Goal: Information Seeking & Learning: Learn about a topic

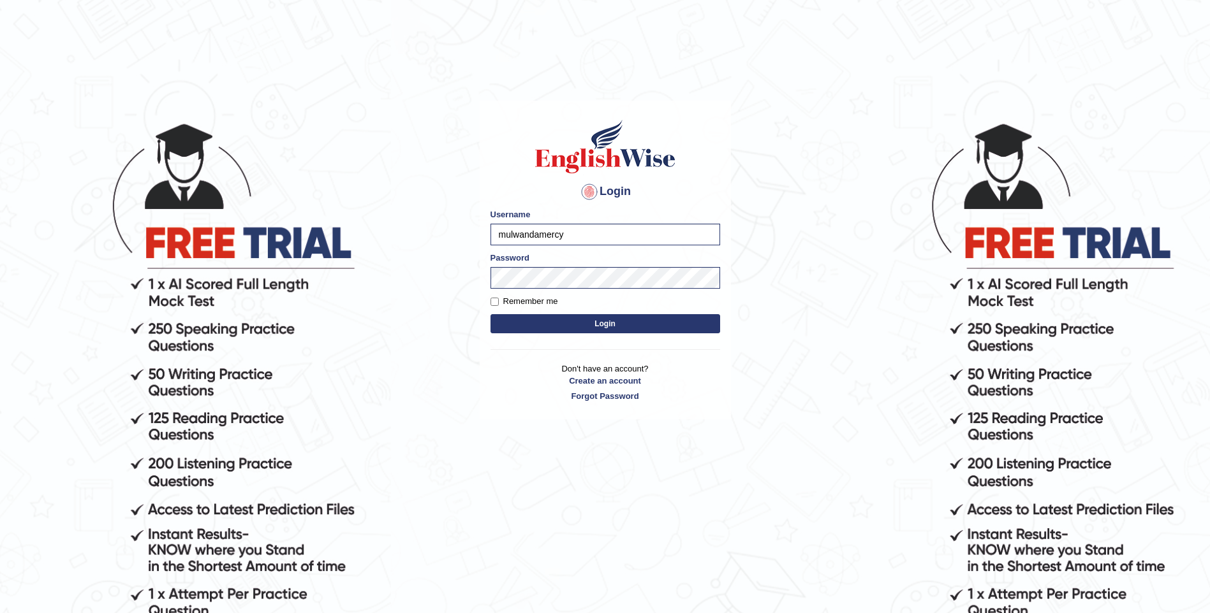
click at [481, 420] on div "Login Please fix the following errors: Username mulwandamercy Password Remember…" at bounding box center [604, 260] width 251 height 319
click at [563, 319] on button "Login" at bounding box center [605, 323] width 230 height 19
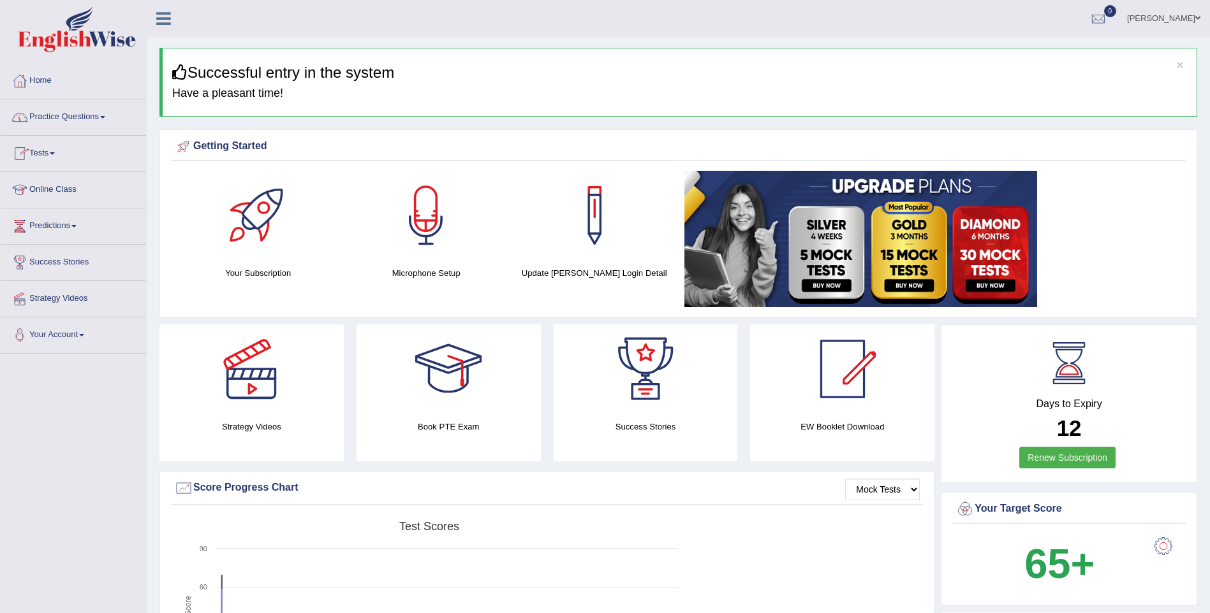
click at [105, 118] on span at bounding box center [102, 117] width 5 height 3
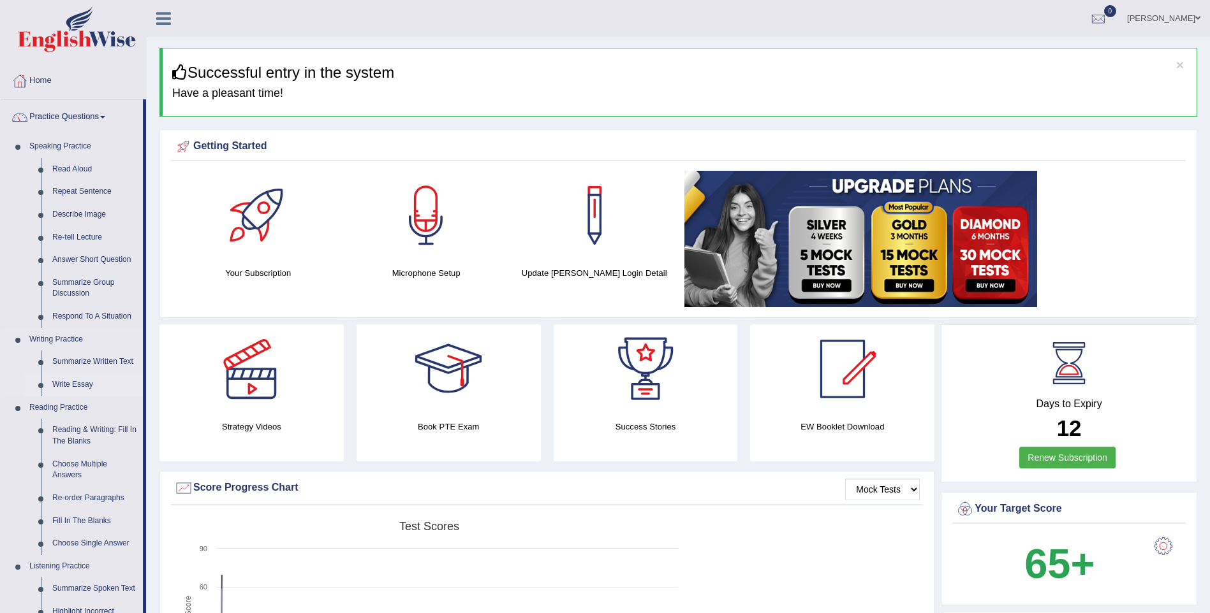
click at [85, 387] on link "Write Essay" at bounding box center [95, 385] width 96 height 23
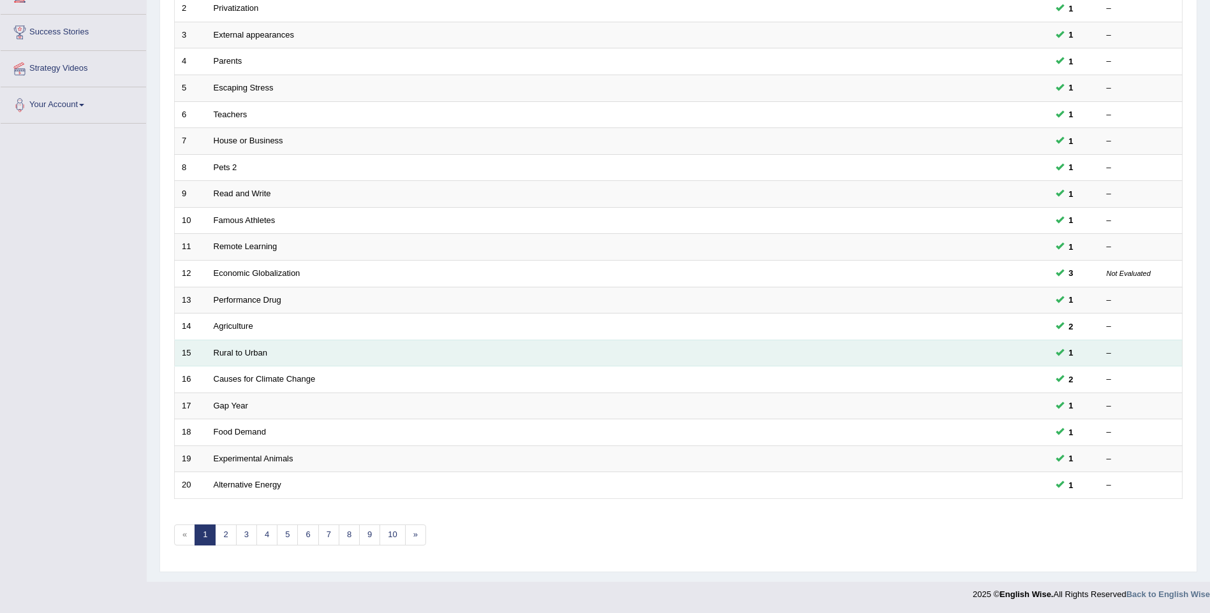
scroll to position [231, 0]
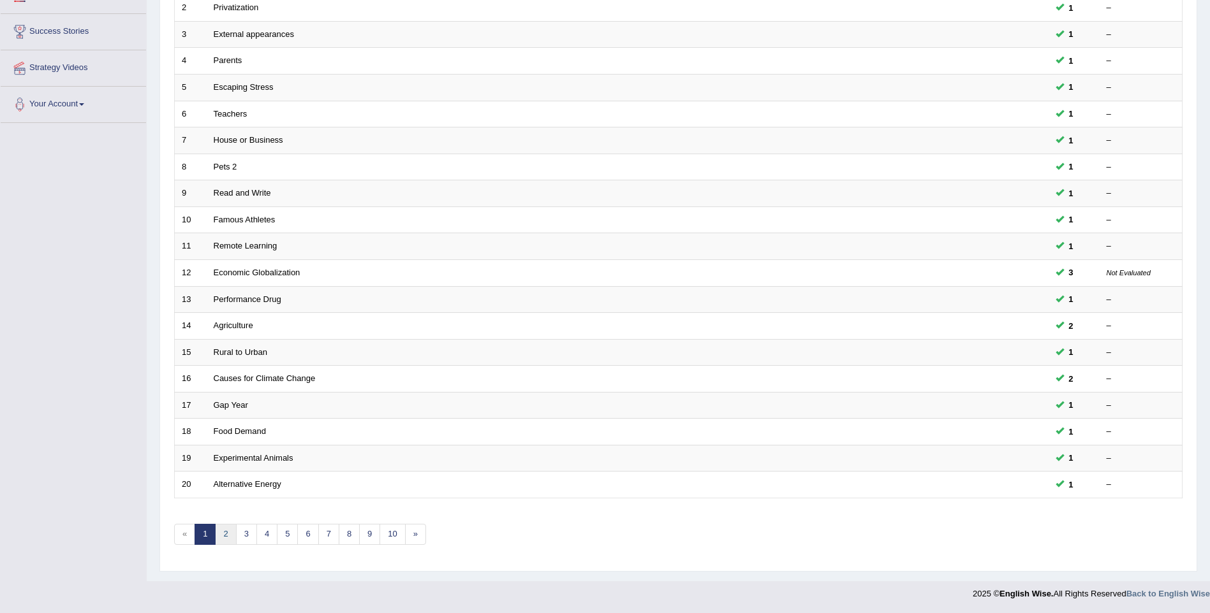
click at [224, 530] on link "2" at bounding box center [225, 534] width 21 height 21
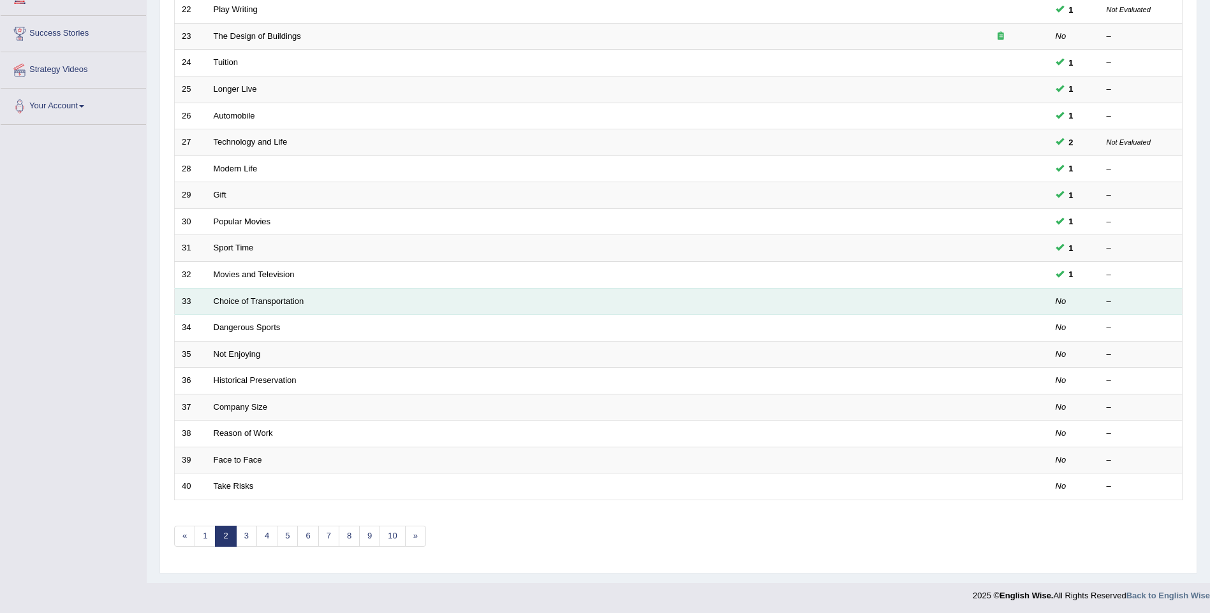
scroll to position [231, 0]
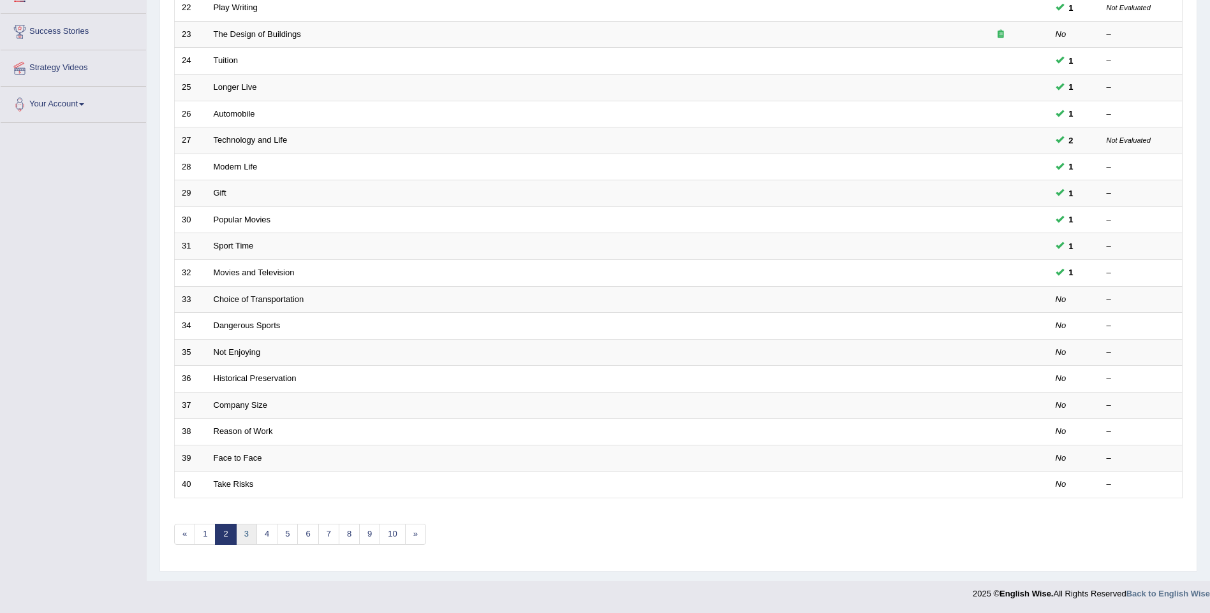
click at [244, 534] on link "3" at bounding box center [246, 534] width 21 height 21
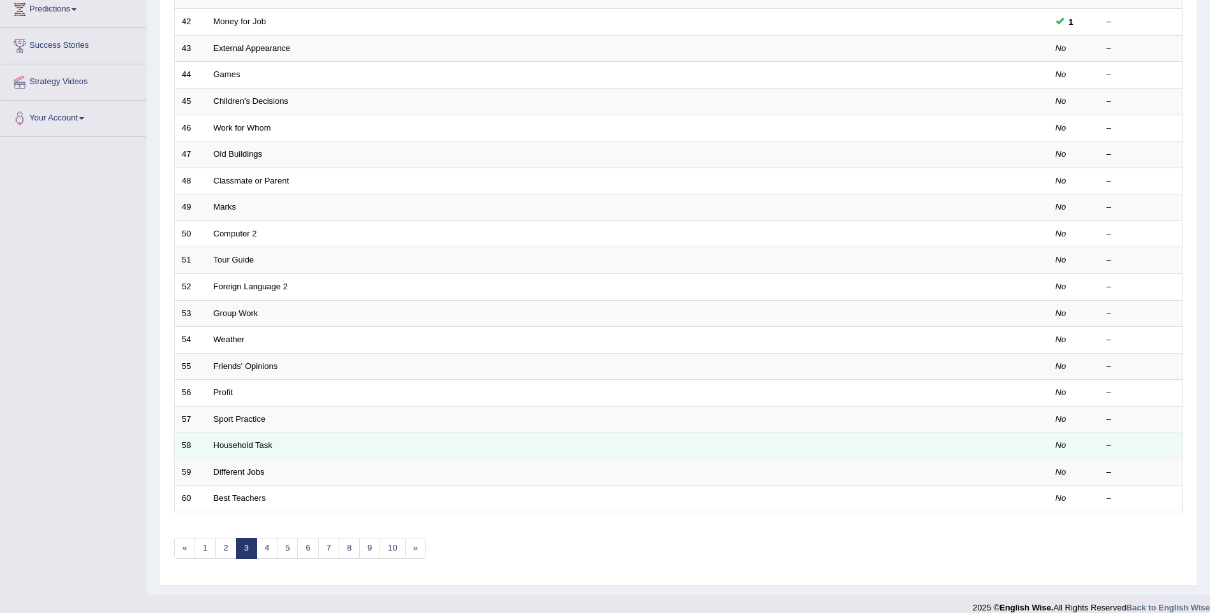
scroll to position [231, 0]
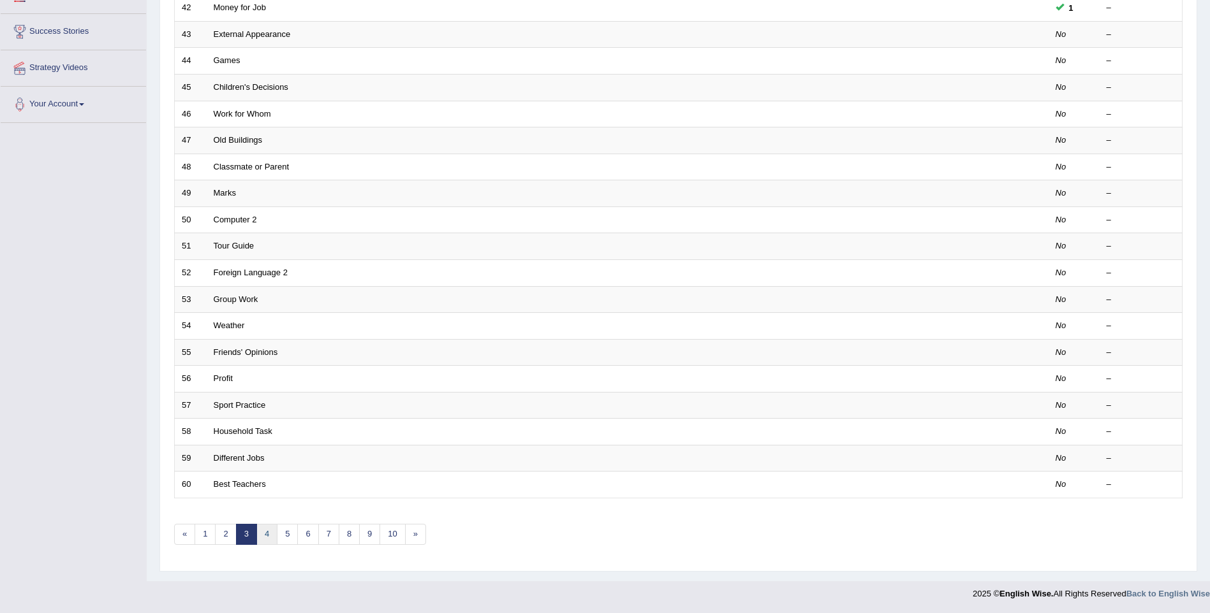
click at [273, 531] on link "4" at bounding box center [266, 534] width 21 height 21
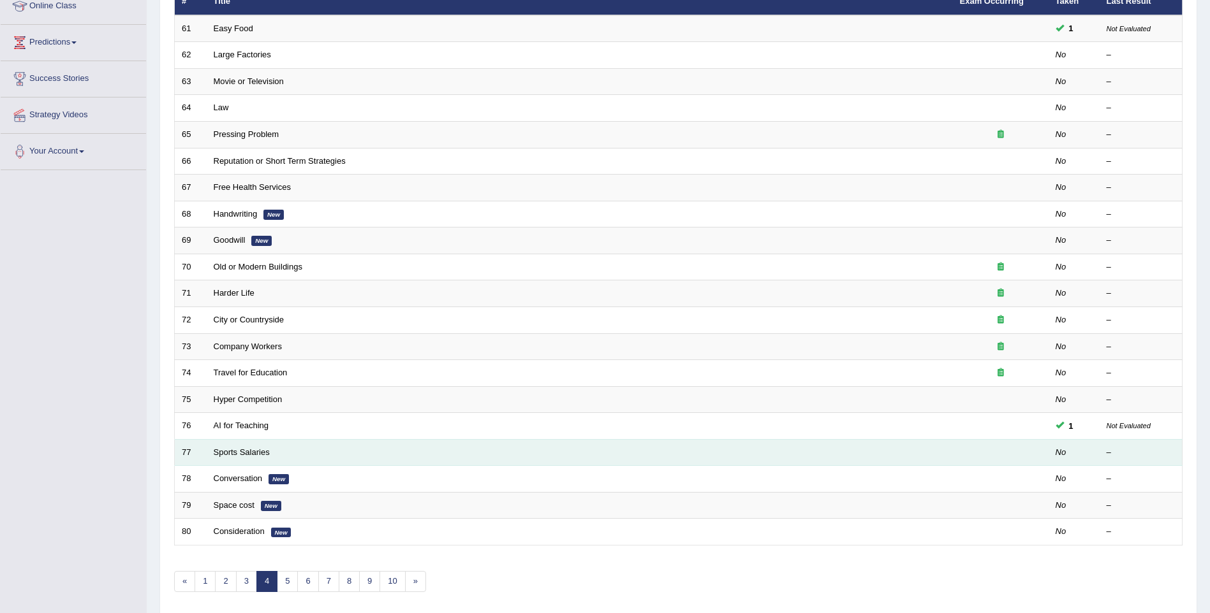
scroll to position [212, 0]
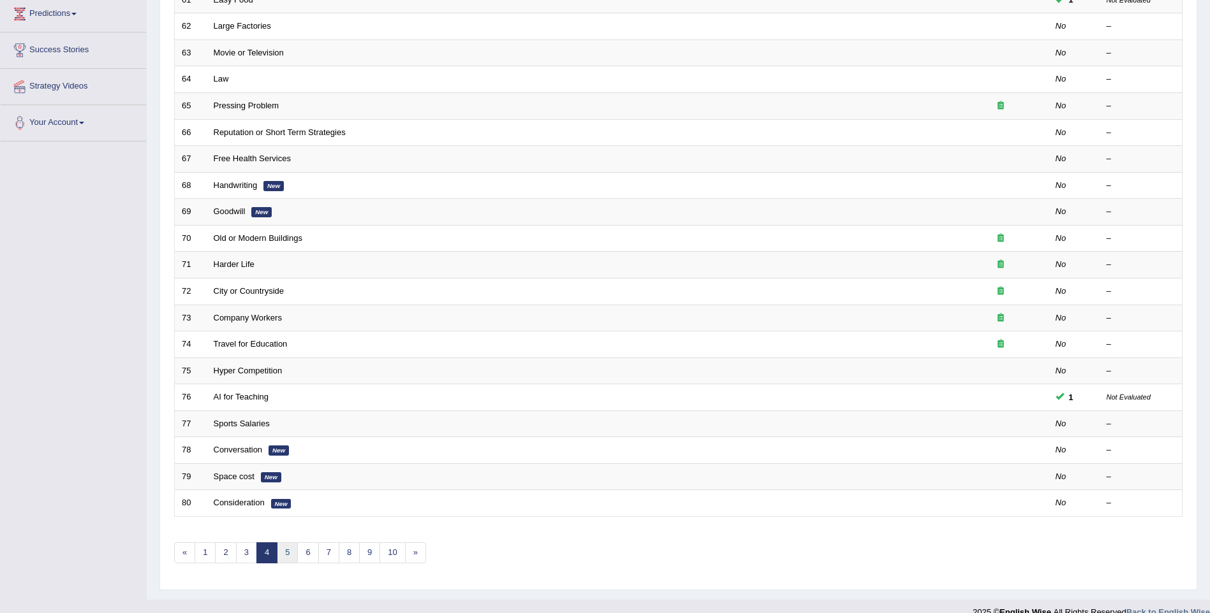
click at [284, 557] on link "5" at bounding box center [287, 553] width 21 height 21
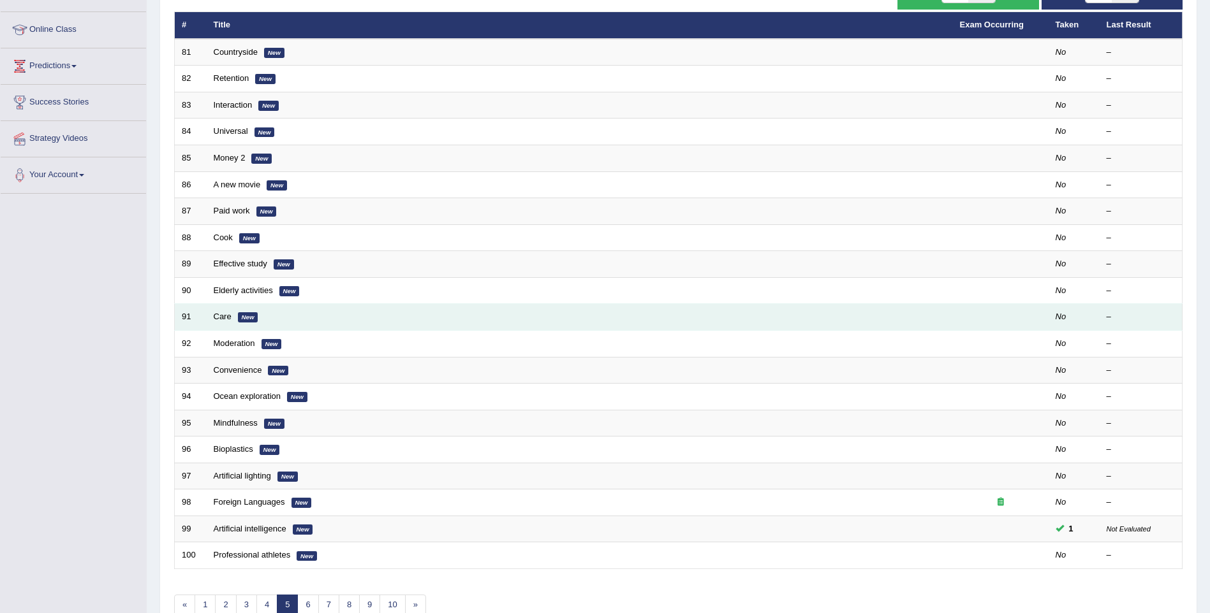
scroll to position [231, 0]
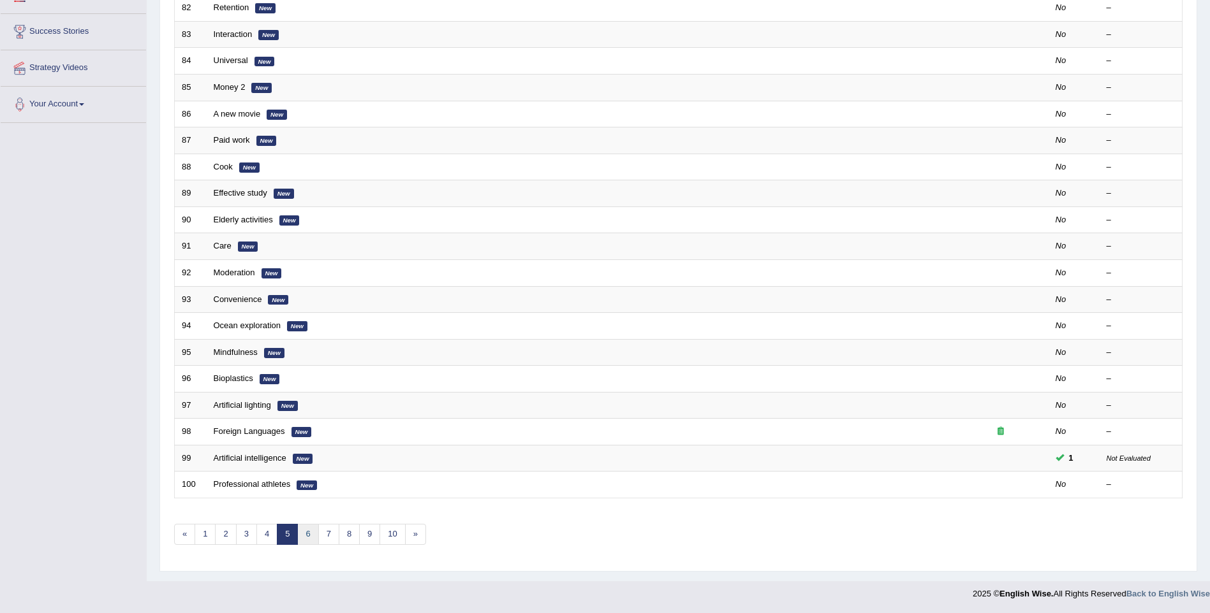
click at [313, 534] on link "6" at bounding box center [307, 534] width 21 height 21
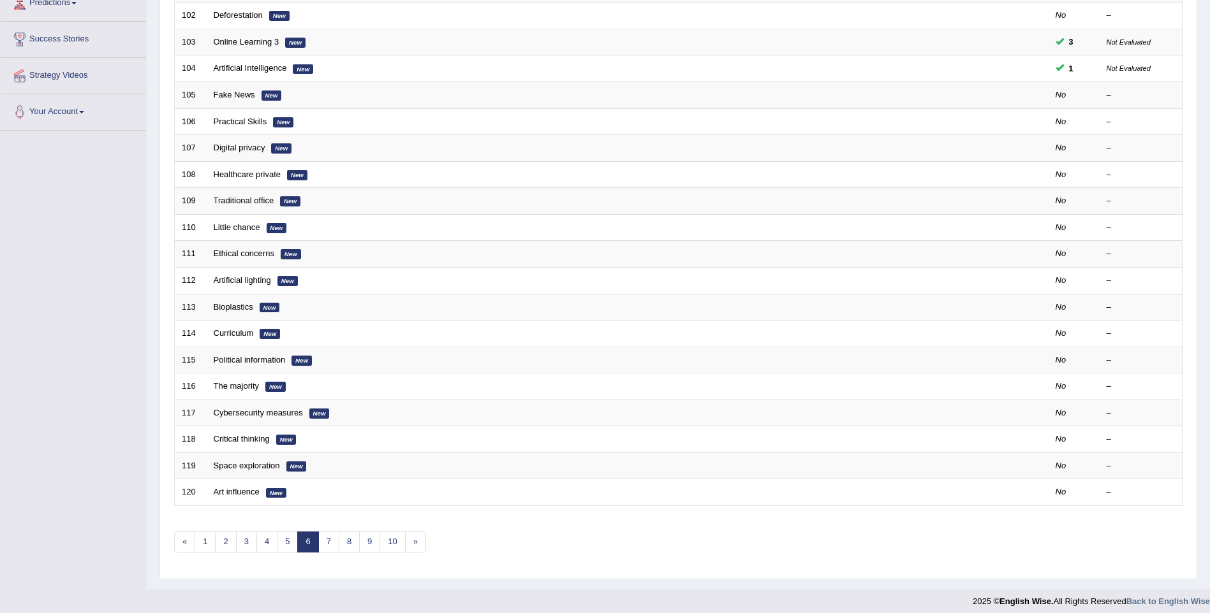
scroll to position [231, 0]
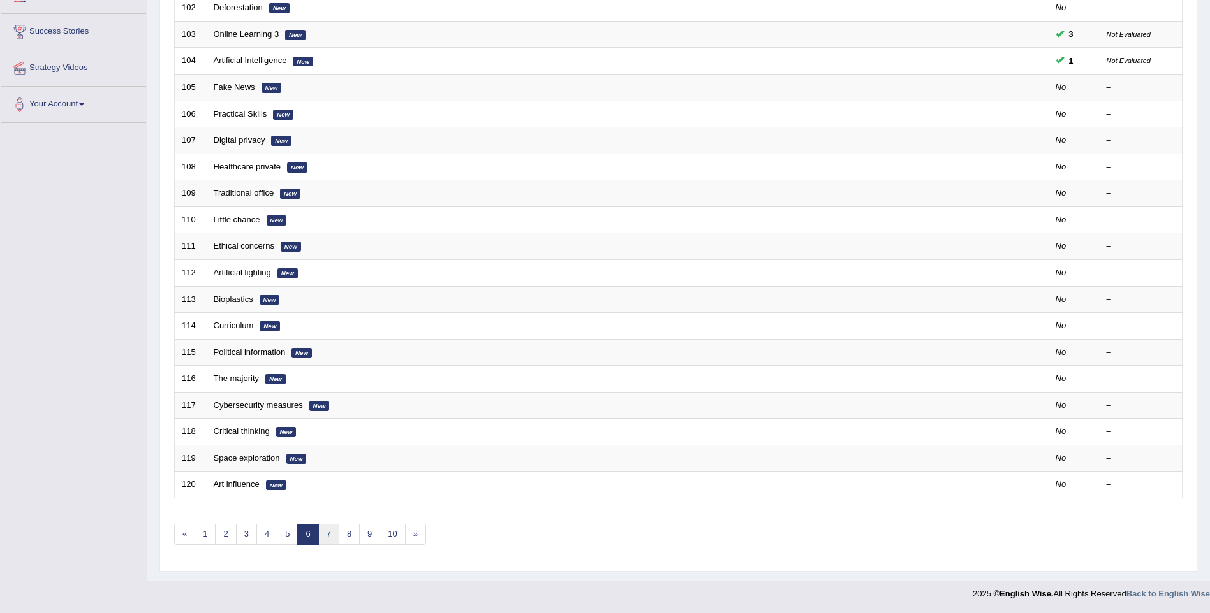
click at [332, 533] on link "7" at bounding box center [328, 534] width 21 height 21
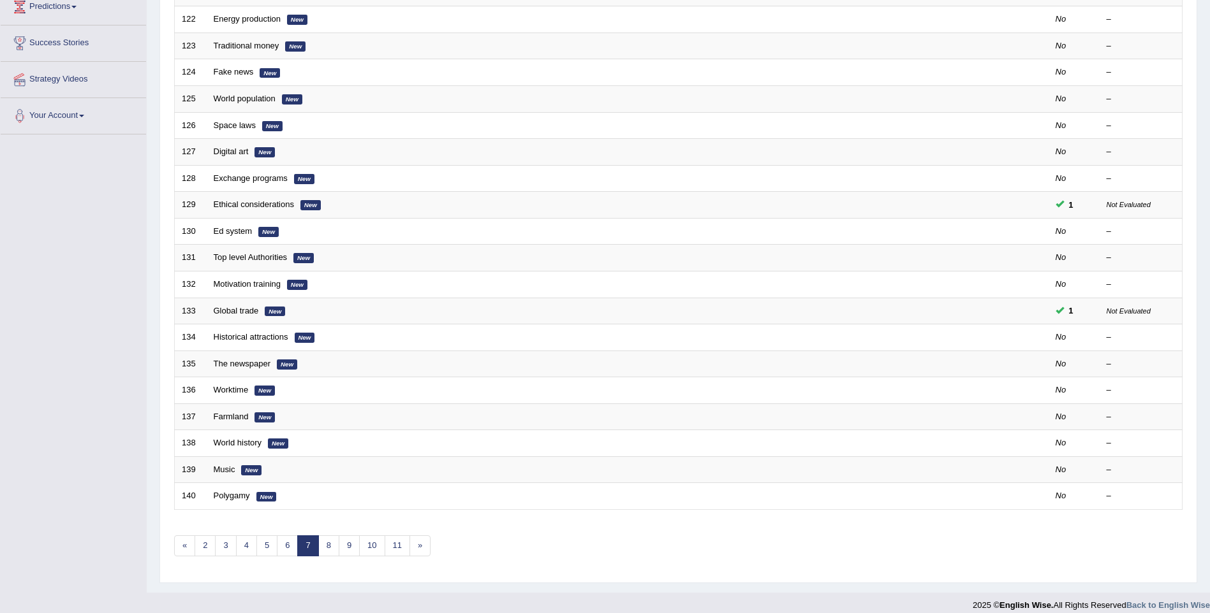
scroll to position [231, 0]
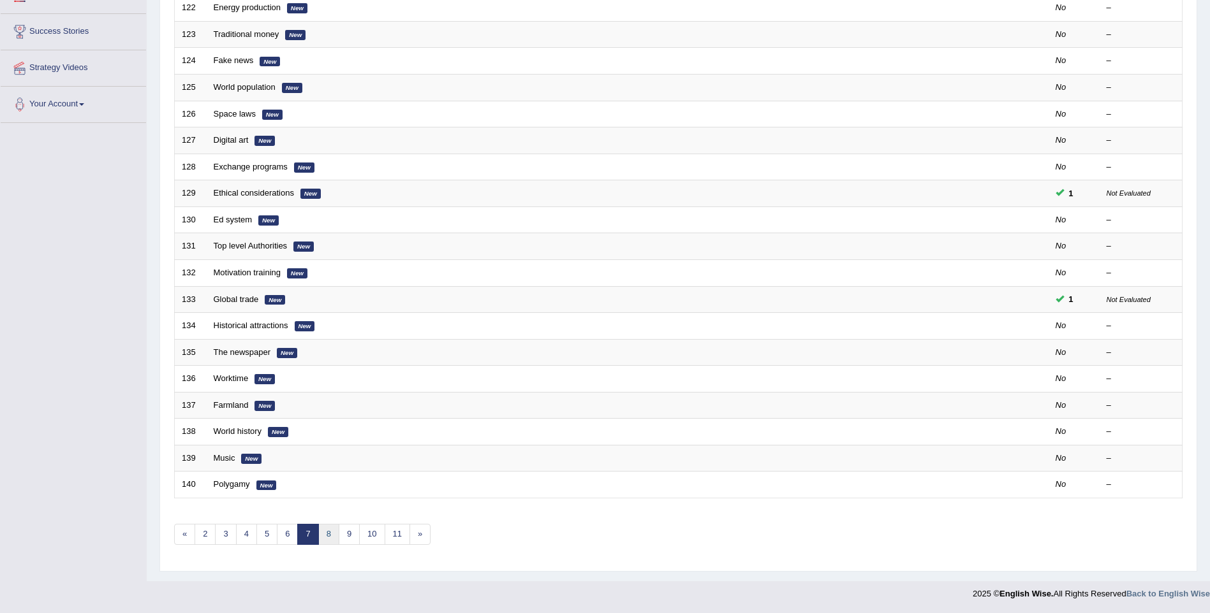
drag, startPoint x: 0, startPoint y: 0, endPoint x: 332, endPoint y: 533, distance: 627.7
click at [332, 533] on link "8" at bounding box center [328, 534] width 21 height 21
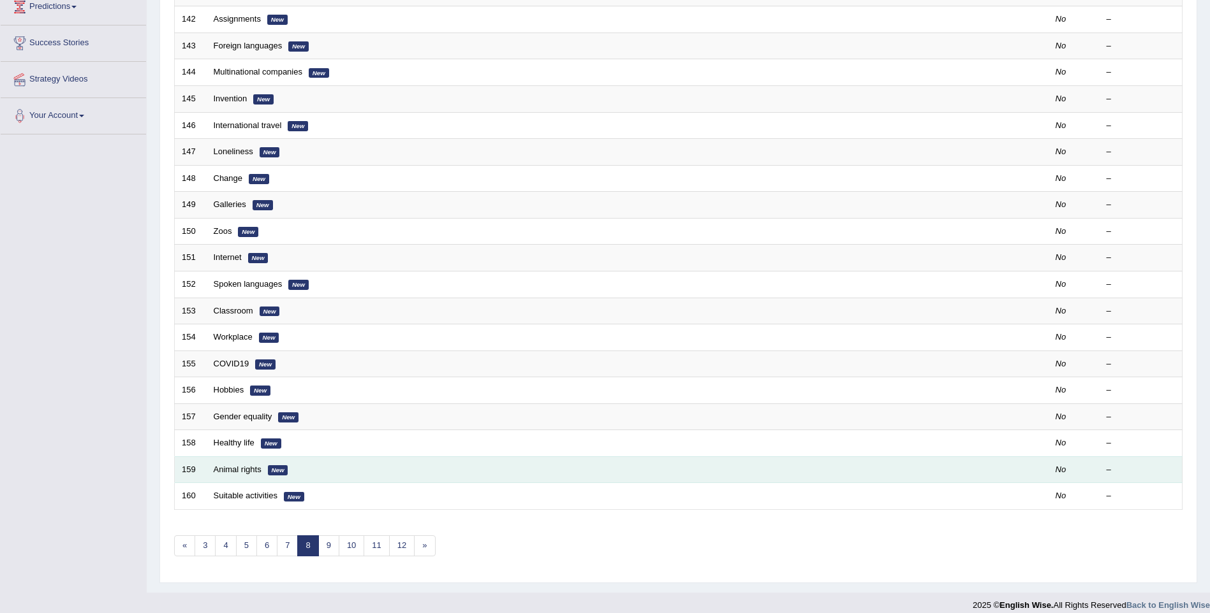
scroll to position [231, 0]
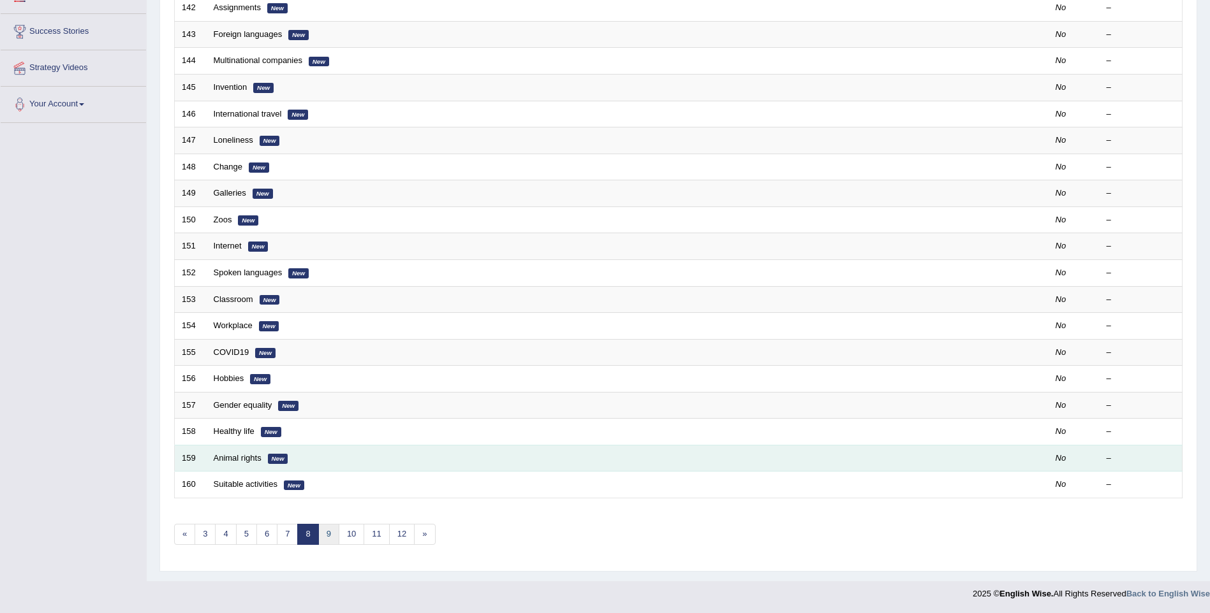
click at [328, 539] on link "9" at bounding box center [328, 534] width 21 height 21
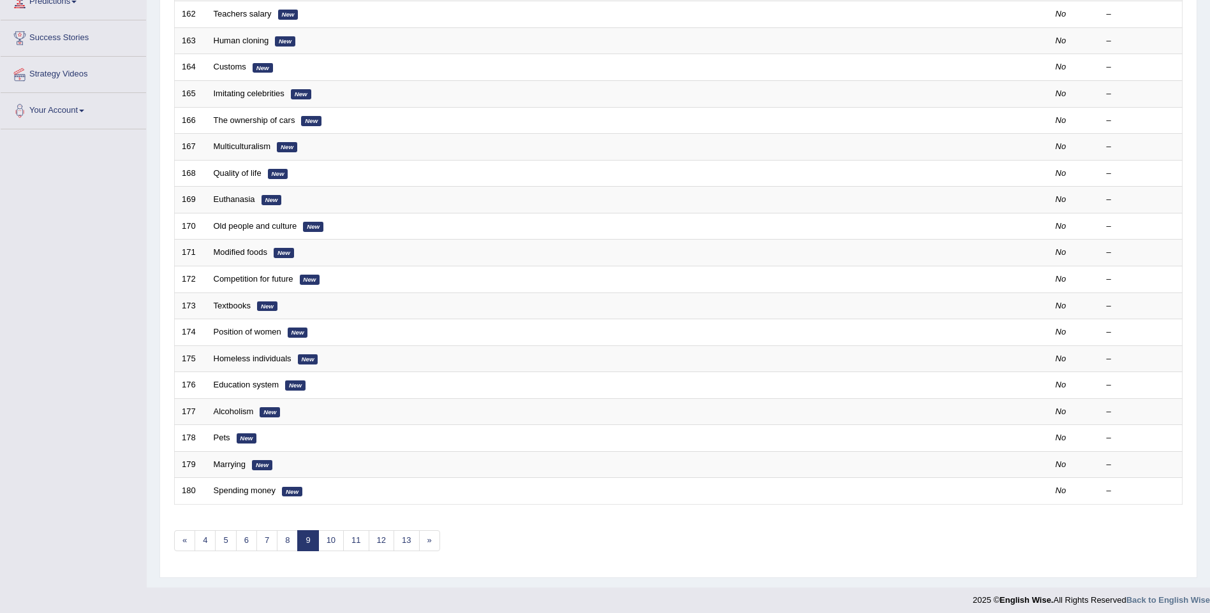
scroll to position [231, 0]
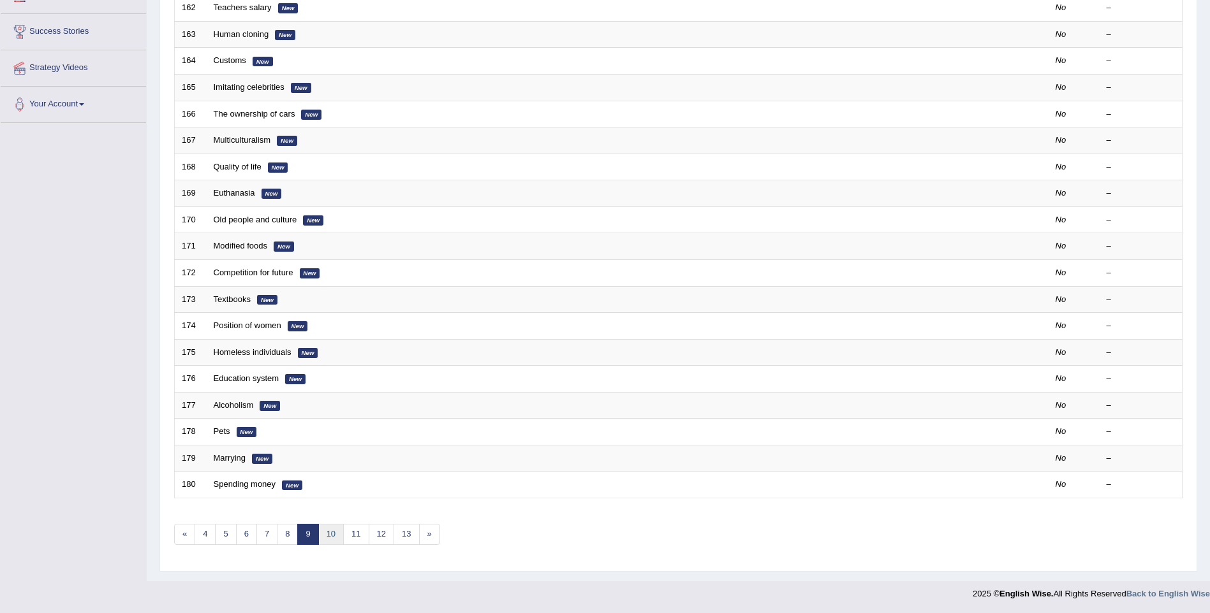
click at [328, 536] on link "10" at bounding box center [331, 534] width 26 height 21
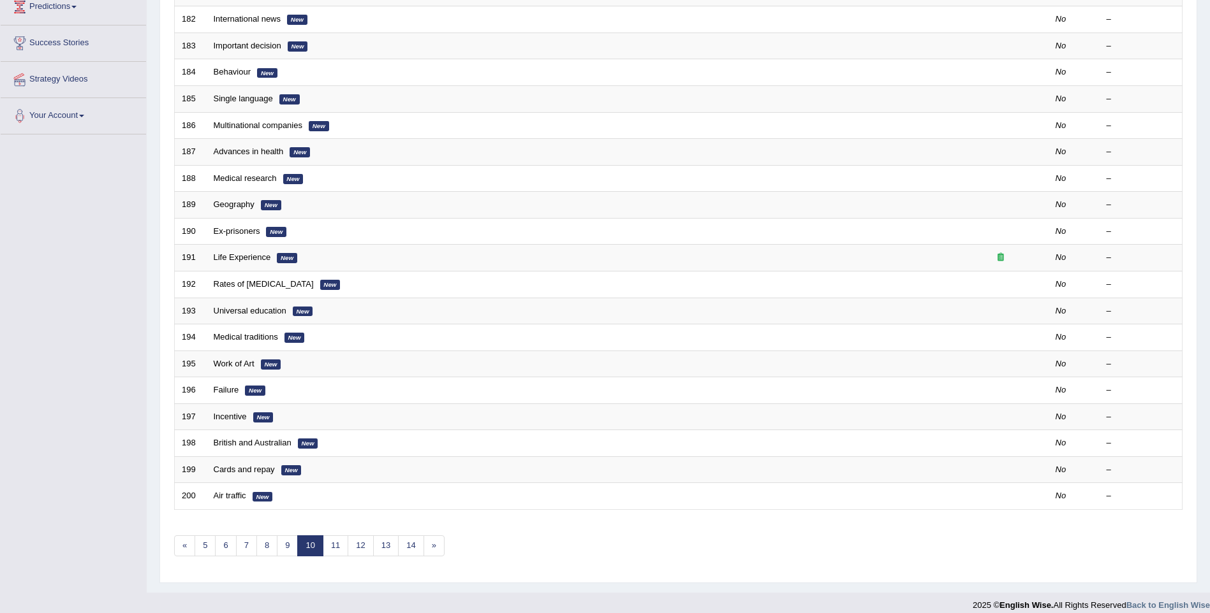
scroll to position [231, 0]
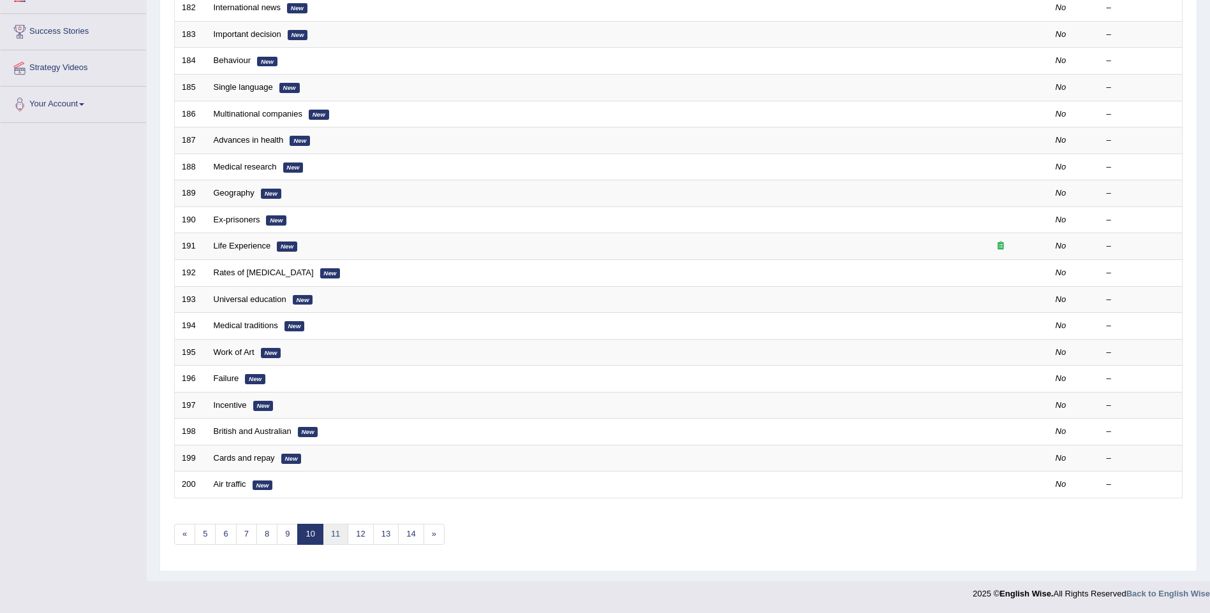
click at [332, 530] on link "11" at bounding box center [336, 534] width 26 height 21
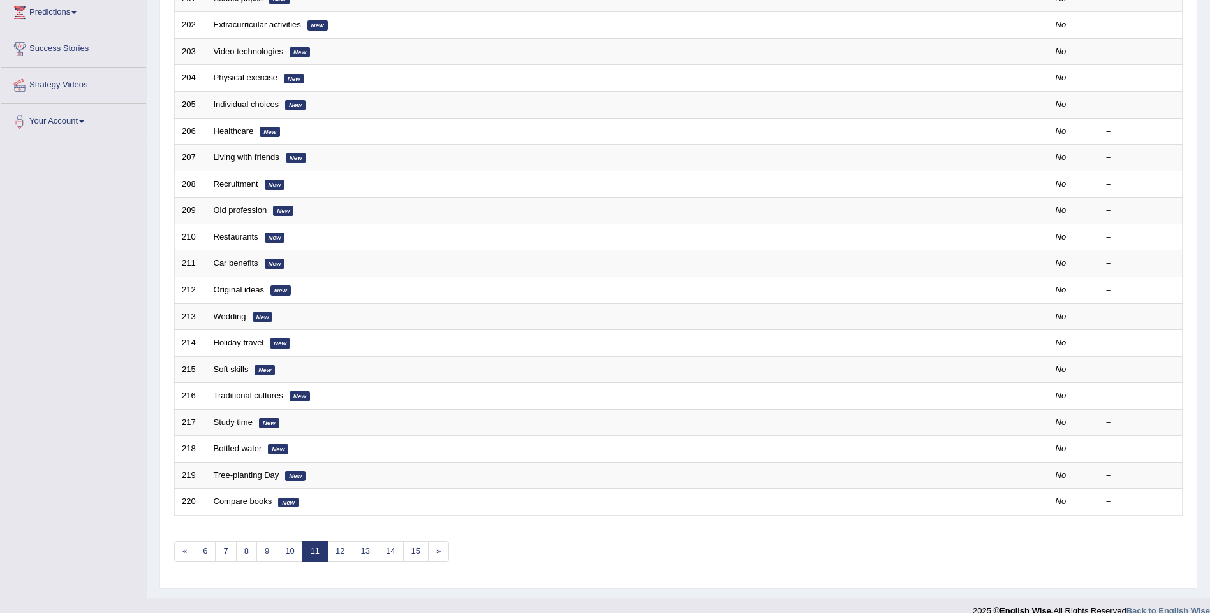
scroll to position [231, 0]
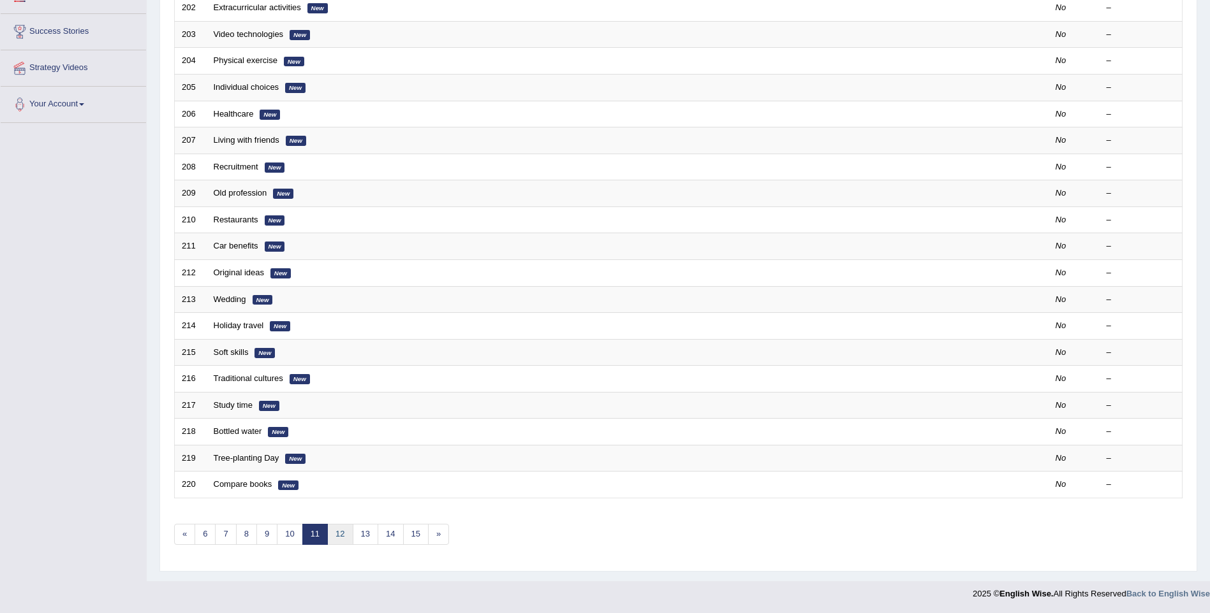
click at [341, 533] on link "12" at bounding box center [340, 534] width 26 height 21
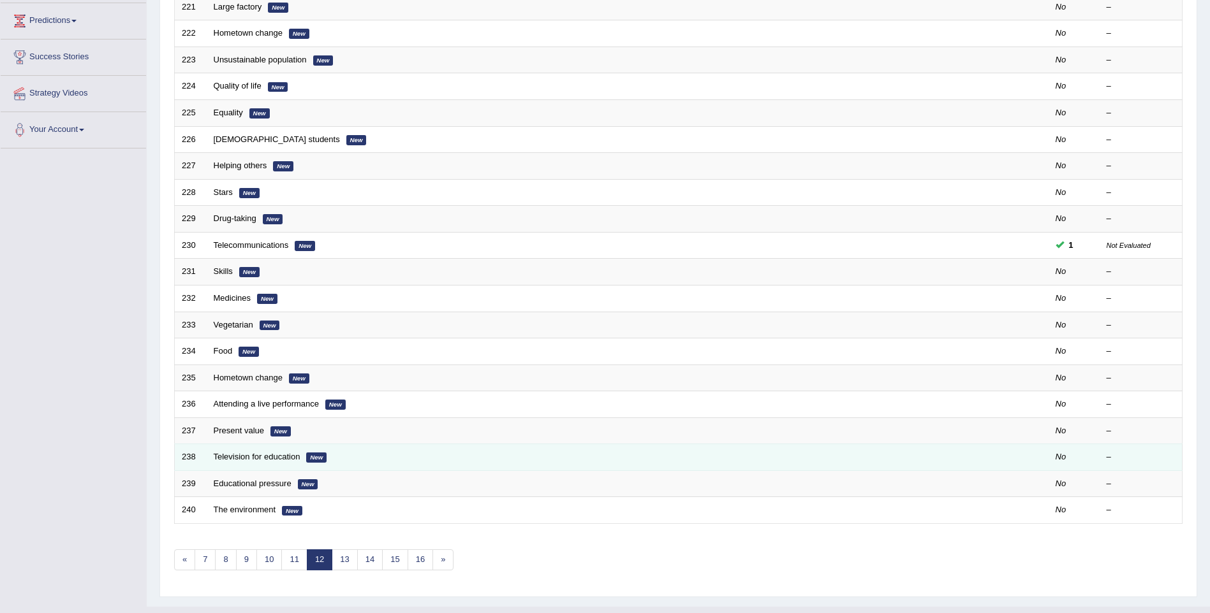
scroll to position [231, 0]
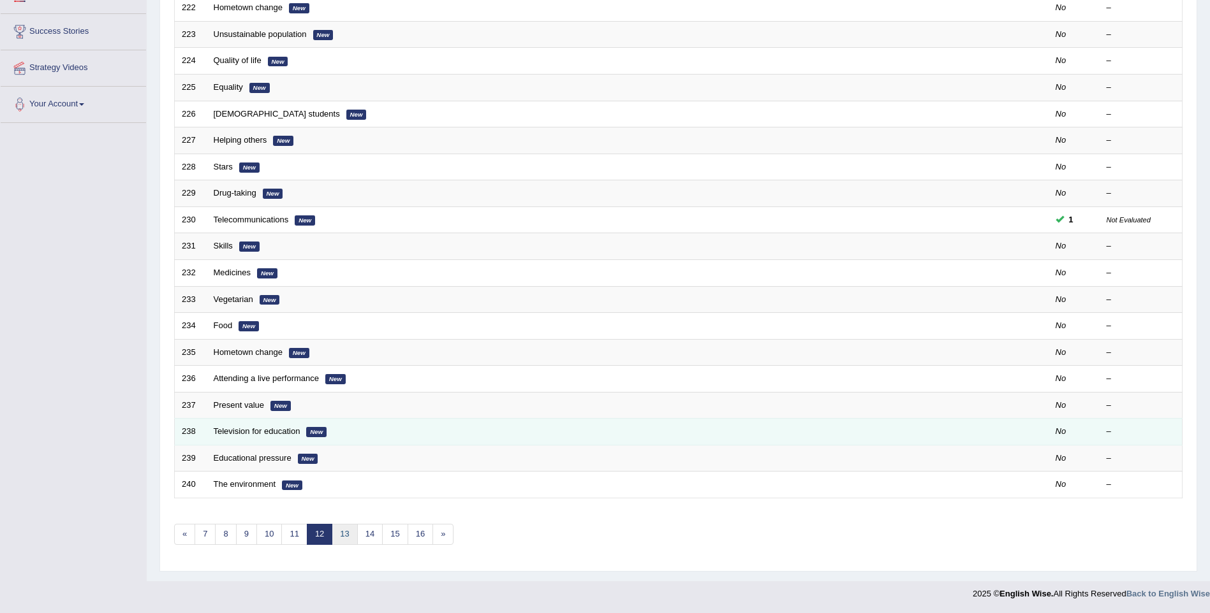
click at [341, 534] on link "13" at bounding box center [345, 534] width 26 height 21
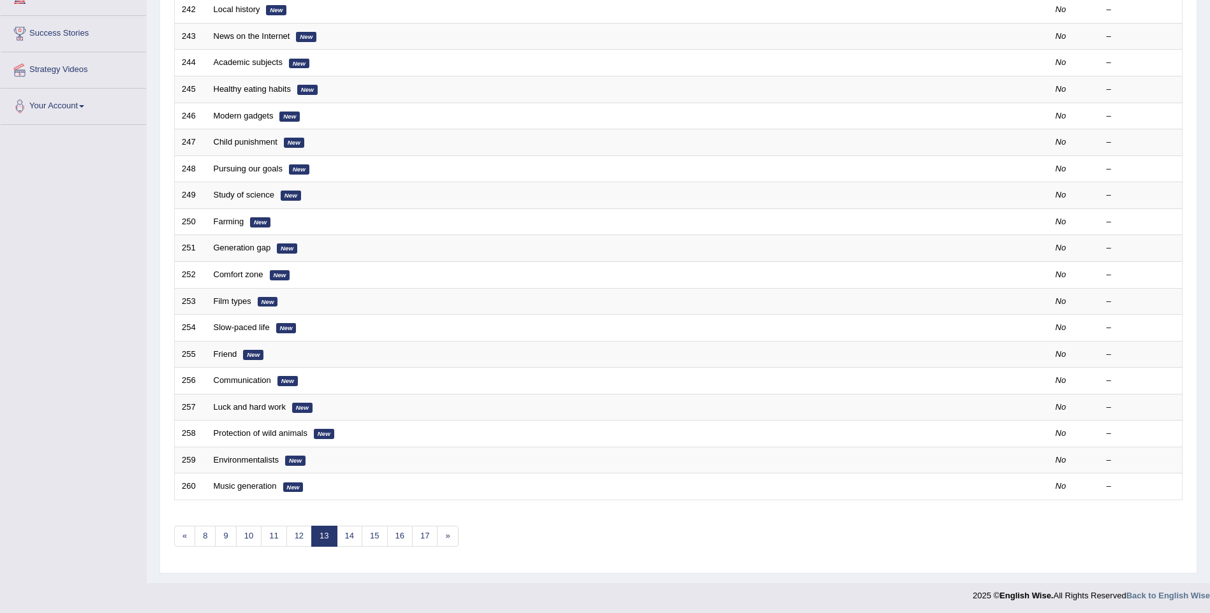
scroll to position [231, 0]
click at [349, 537] on link "14" at bounding box center [350, 534] width 26 height 21
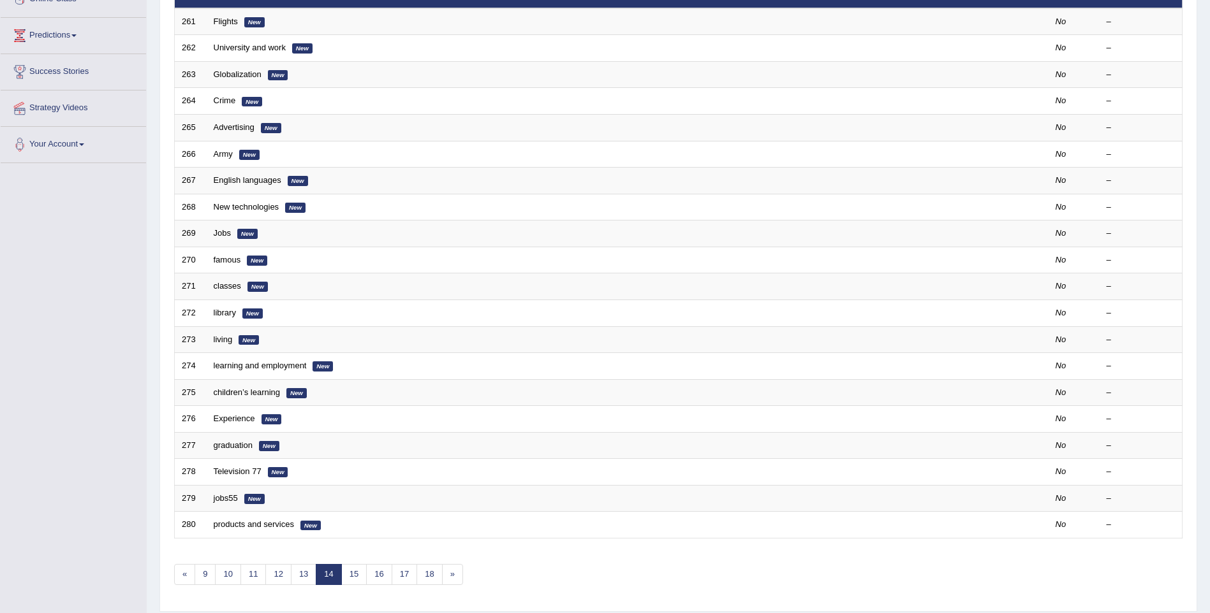
scroll to position [191, 0]
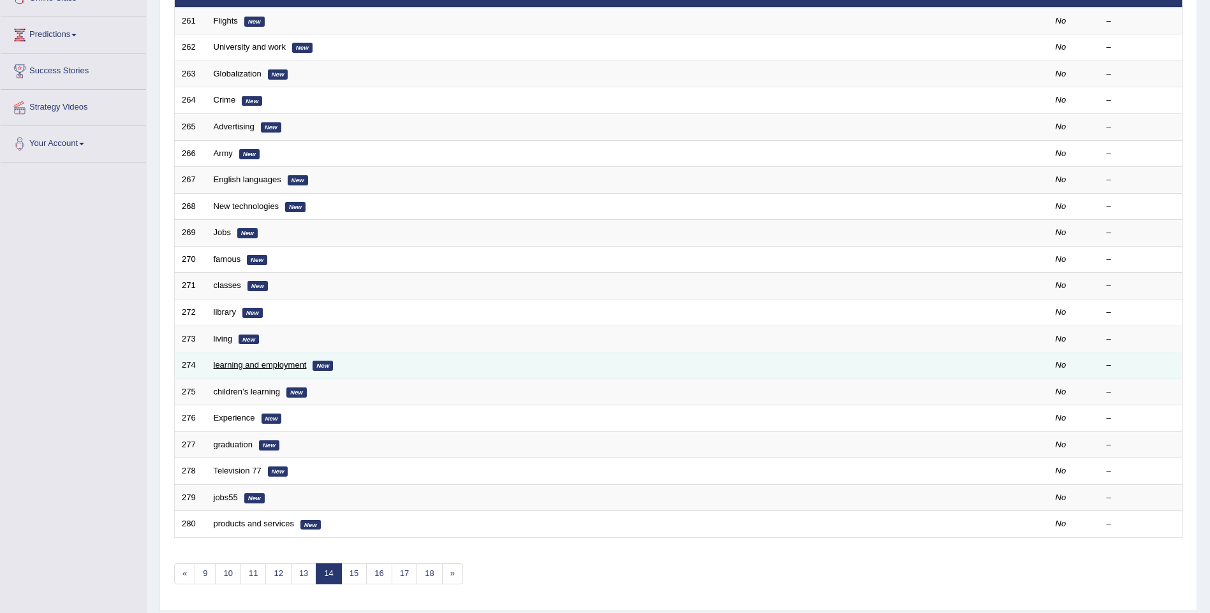
click at [289, 364] on link "learning and employment" at bounding box center [260, 365] width 93 height 10
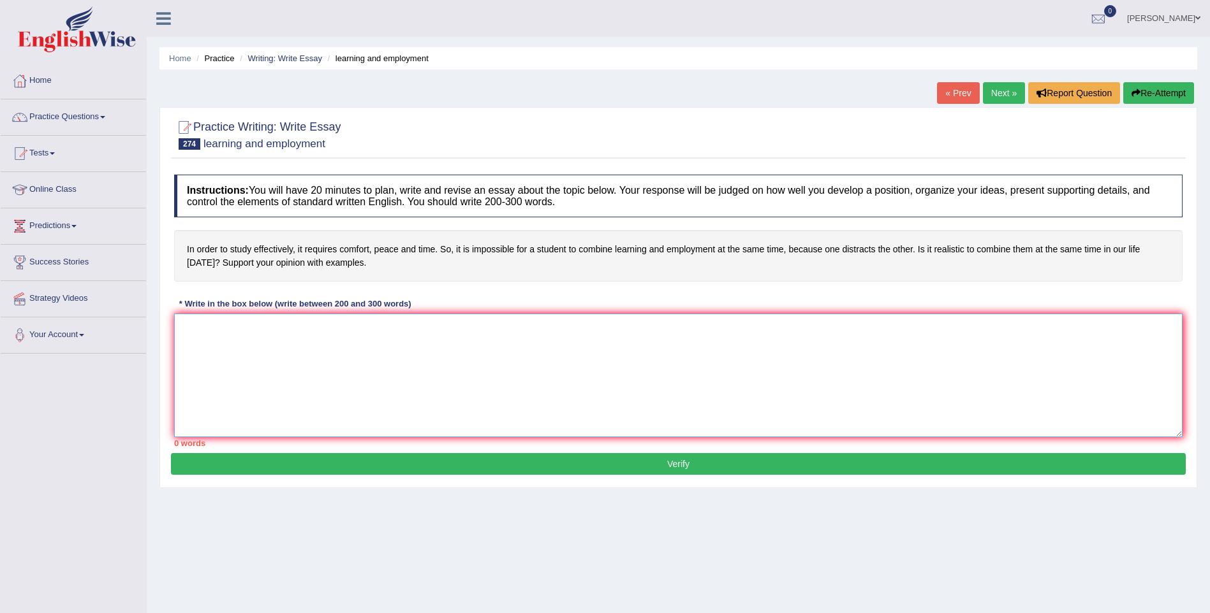
click at [212, 342] on textarea at bounding box center [678, 376] width 1008 height 124
click at [269, 365] on textarea at bounding box center [678, 376] width 1008 height 124
click at [238, 325] on textarea "The increasinfg influence" at bounding box center [678, 376] width 1008 height 124
click at [311, 325] on textarea "The increasing influence" at bounding box center [678, 376] width 1008 height 124
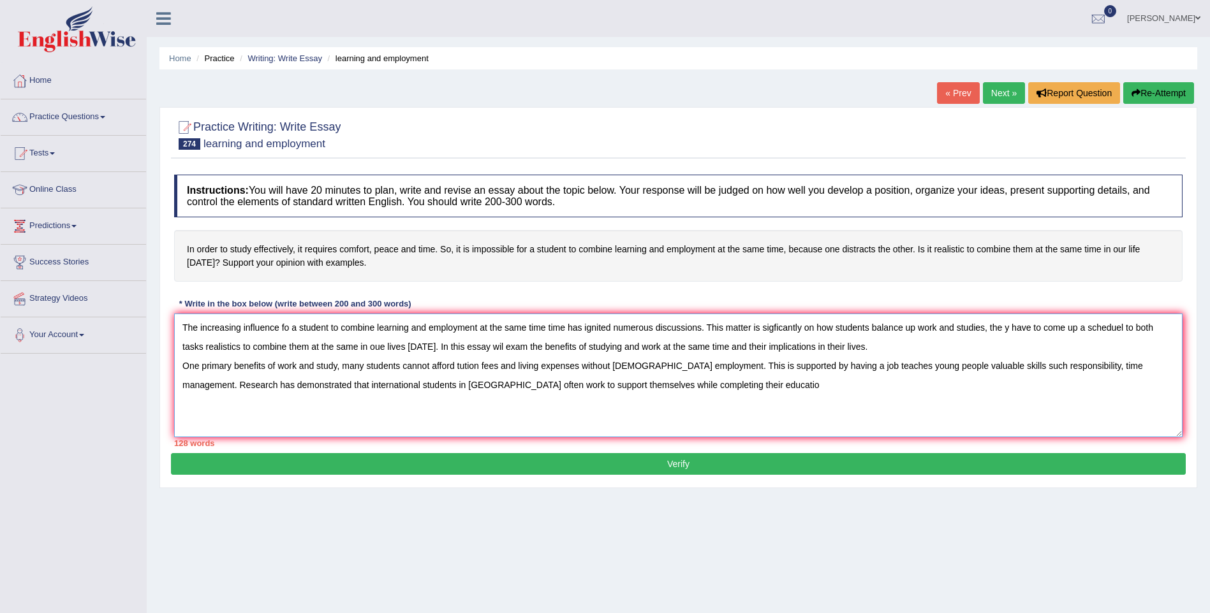
type textarea "The increasing influence fo a student to combine learning and employment at the…"
